Goal: Transaction & Acquisition: Purchase product/service

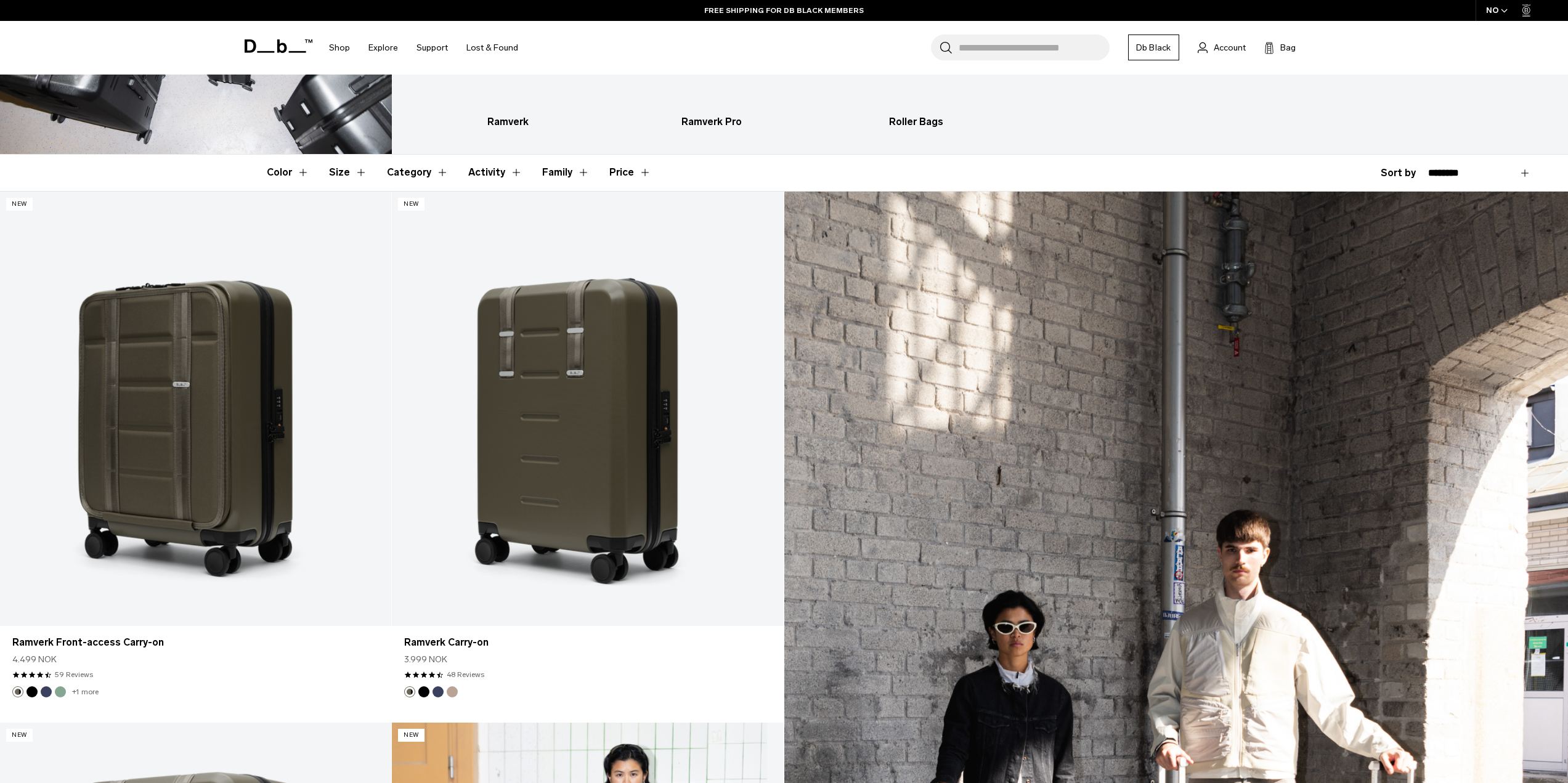
scroll to position [246, 0]
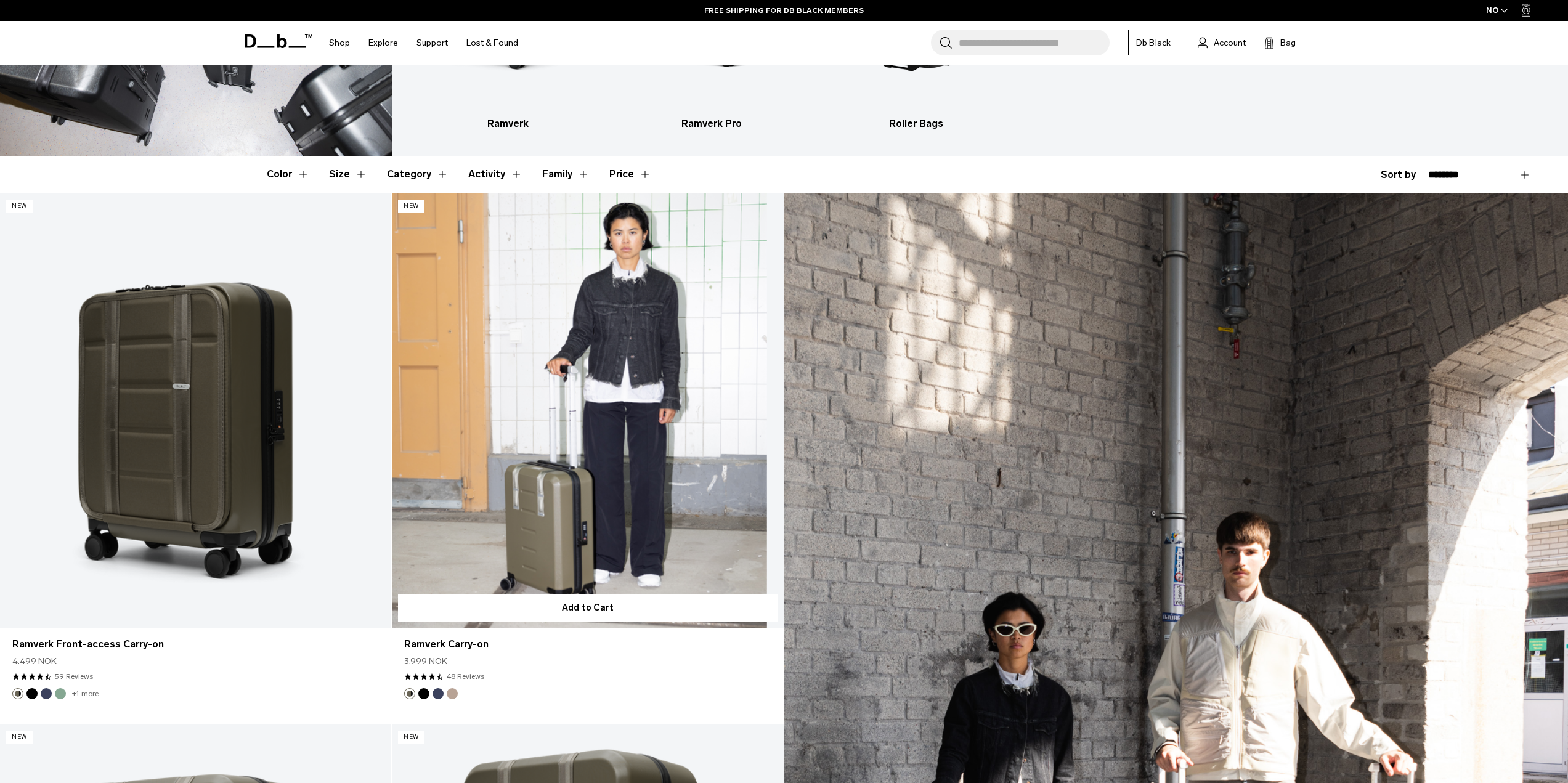
click at [609, 483] on link "Ramverk Carry-on" at bounding box center [587, 411] width 392 height 435
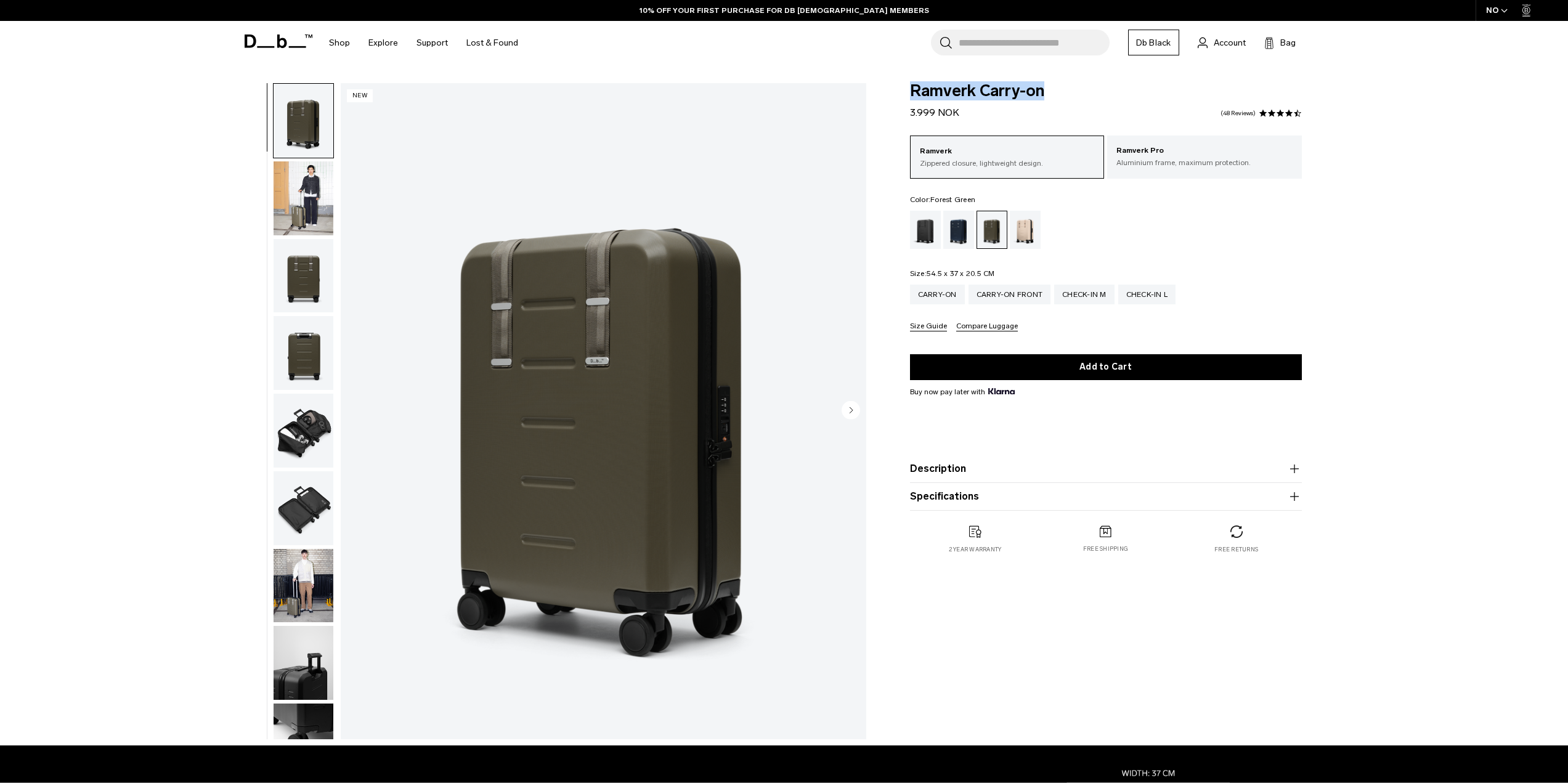
click at [909, 88] on div "Ramverk Carry-on 3.999 NOK 4.5 star rating 48 Reviews Ramverk Zippered closure,…" at bounding box center [1106, 331] width 466 height 496
